Goal: Find specific page/section: Find specific page/section

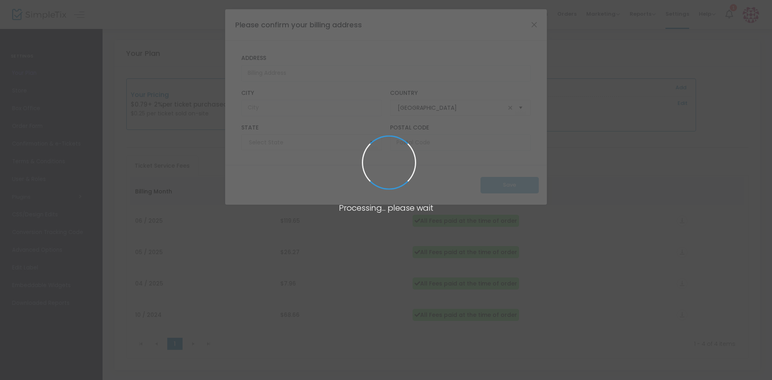
type input "South Carolina"
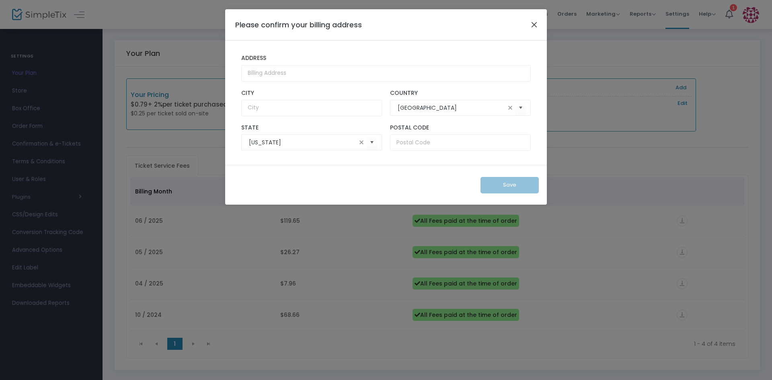
click at [533, 28] on button "Close" at bounding box center [534, 24] width 10 height 10
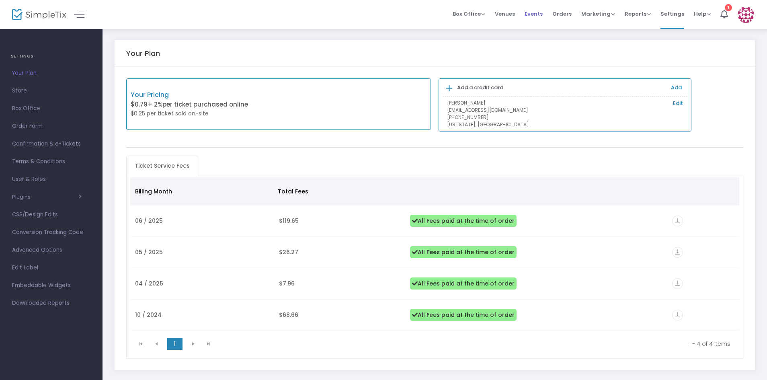
click at [537, 11] on span "Events" at bounding box center [534, 14] width 18 height 21
